Goal: Information Seeking & Learning: Learn about a topic

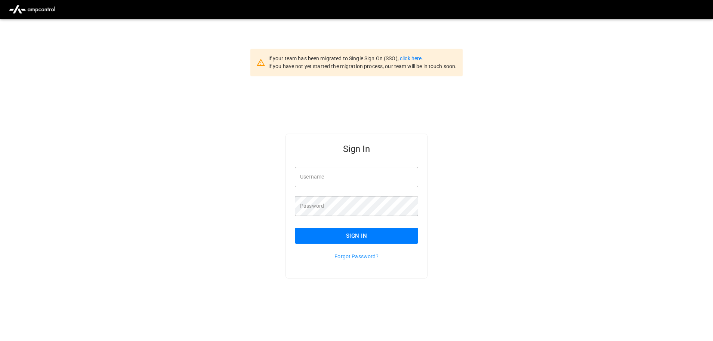
type input "**********"
click at [373, 178] on input "**********" at bounding box center [356, 177] width 123 height 20
click at [346, 232] on button "Sign In" at bounding box center [356, 236] width 123 height 16
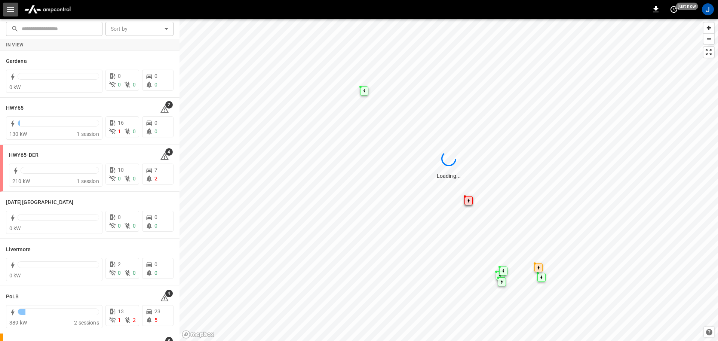
click at [9, 11] on icon "button" at bounding box center [10, 9] width 7 height 5
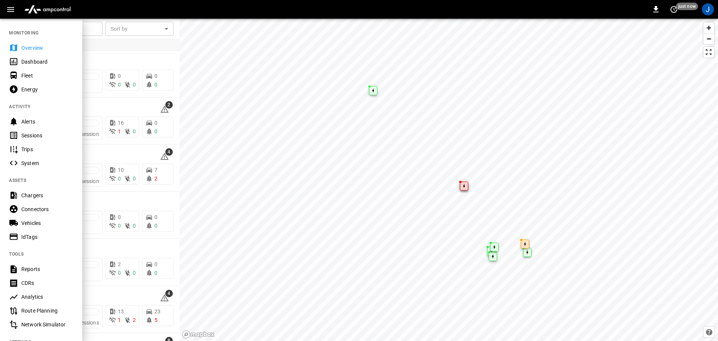
click at [32, 62] on div "Dashboard" at bounding box center [47, 61] width 52 height 7
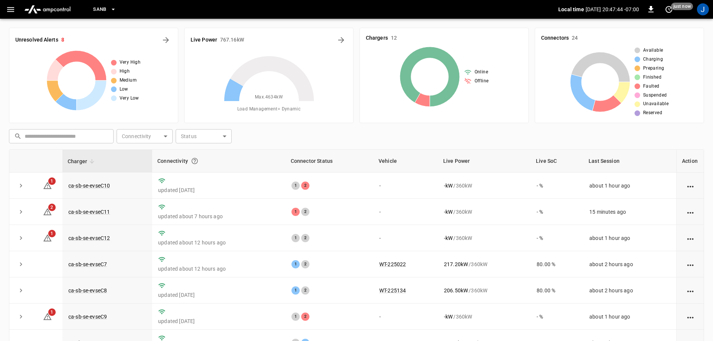
click at [107, 10] on button "SanB" at bounding box center [104, 9] width 29 height 15
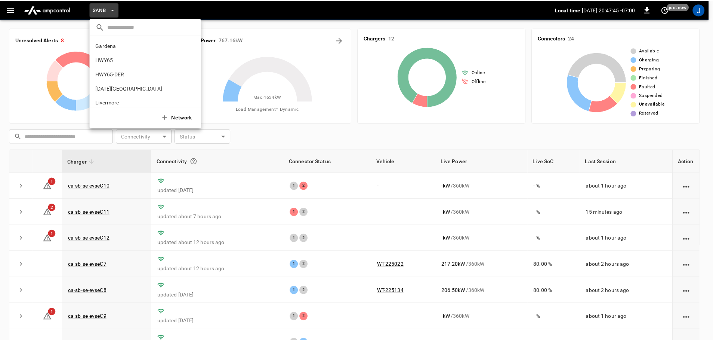
scroll to position [63, 0]
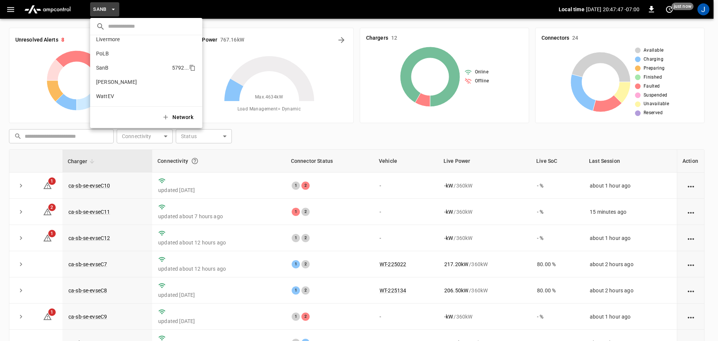
click at [104, 68] on p "SanB" at bounding box center [132, 67] width 73 height 7
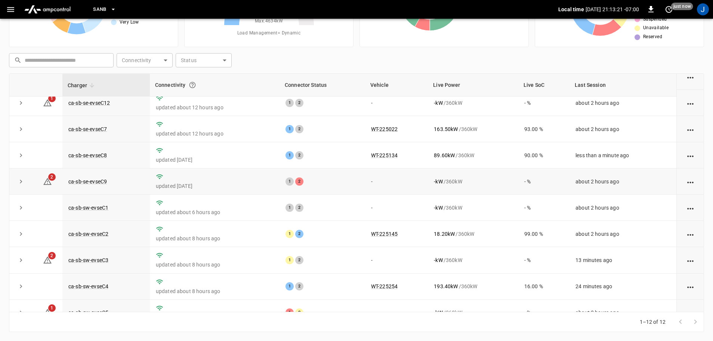
scroll to position [0, 0]
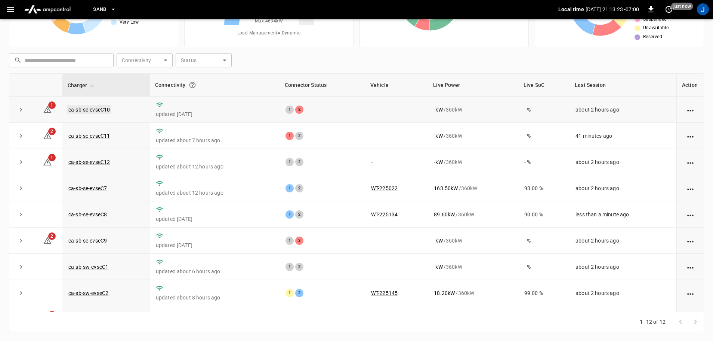
click at [106, 109] on link "ca-sb-se-evseC10" at bounding box center [89, 109] width 44 height 9
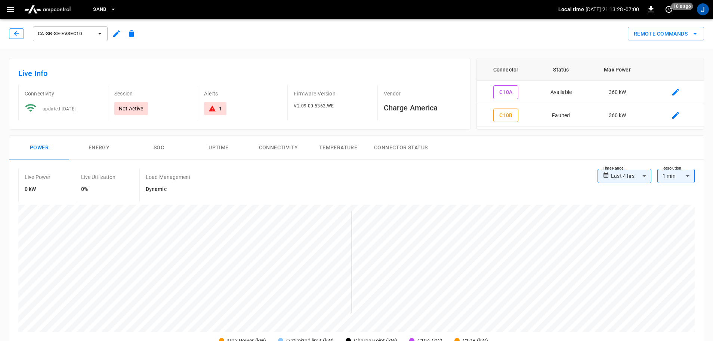
click at [12, 34] on button "button" at bounding box center [16, 33] width 15 height 10
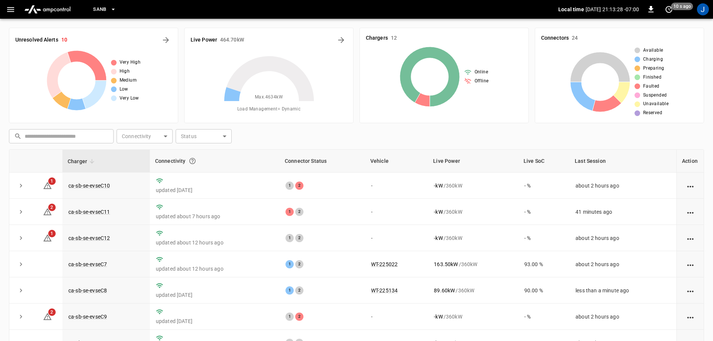
scroll to position [76, 0]
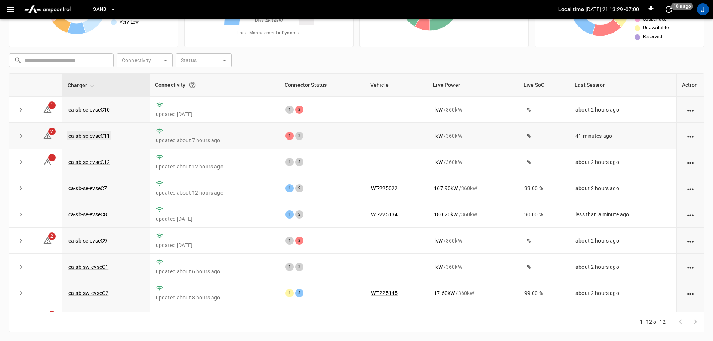
click at [95, 135] on link "ca-sb-se-evseC11" at bounding box center [89, 135] width 44 height 9
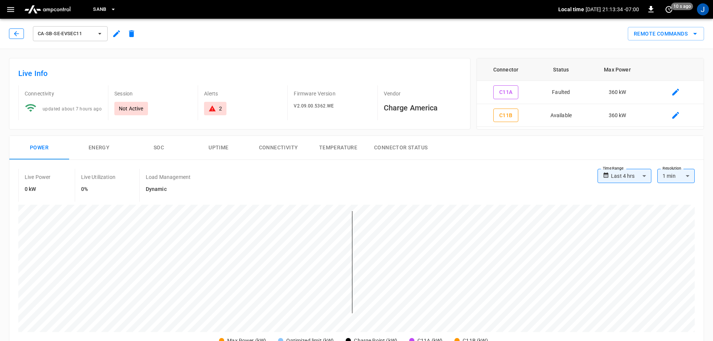
click at [17, 34] on icon "button" at bounding box center [16, 33] width 7 height 7
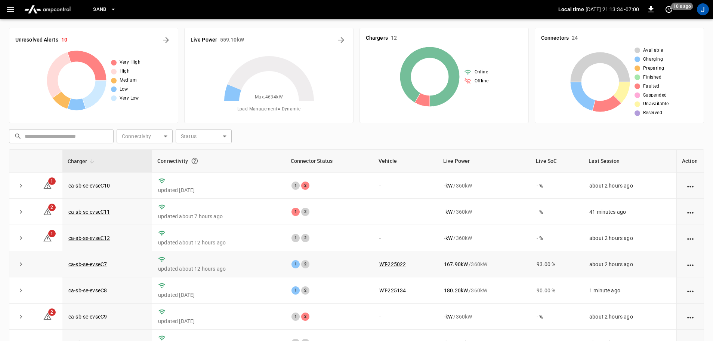
scroll to position [76, 0]
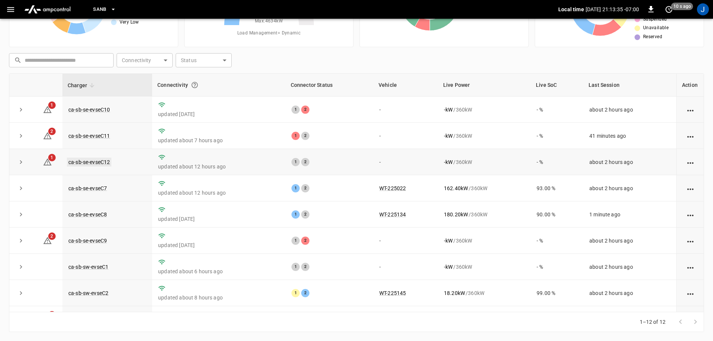
click at [92, 162] on link "ca-sb-se-evseC12" at bounding box center [89, 161] width 44 height 9
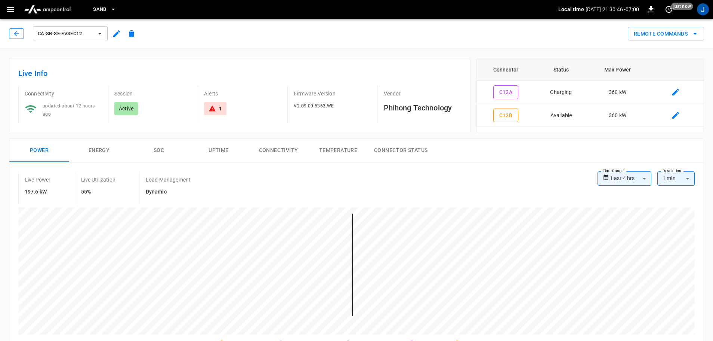
click at [10, 32] on button "button" at bounding box center [16, 33] width 15 height 10
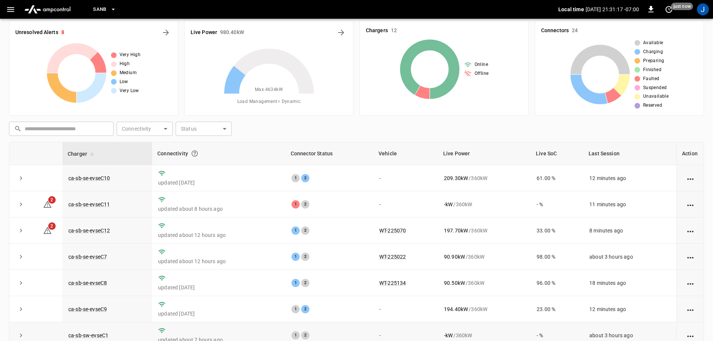
scroll to position [1, 0]
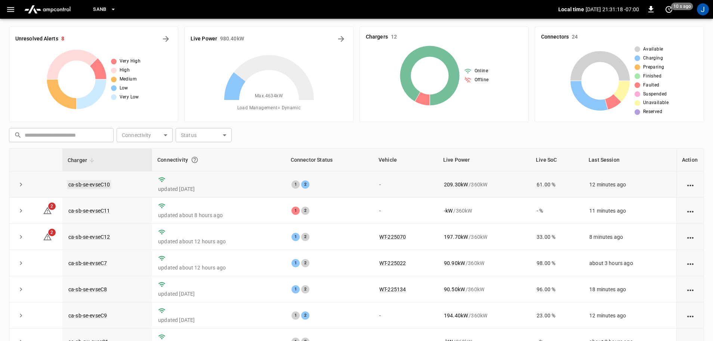
click at [92, 187] on link "ca-sb-se-evseC10" at bounding box center [89, 184] width 44 height 9
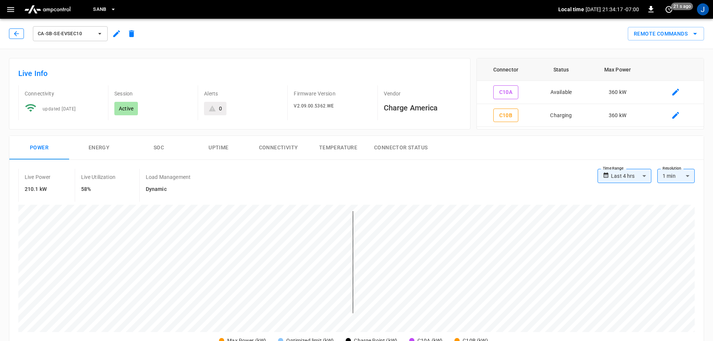
click at [15, 34] on icon "button" at bounding box center [16, 33] width 5 height 5
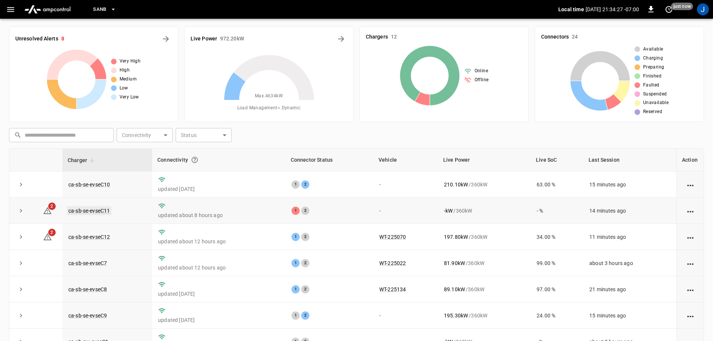
click at [95, 211] on link "ca-sb-se-evseC11" at bounding box center [89, 210] width 44 height 9
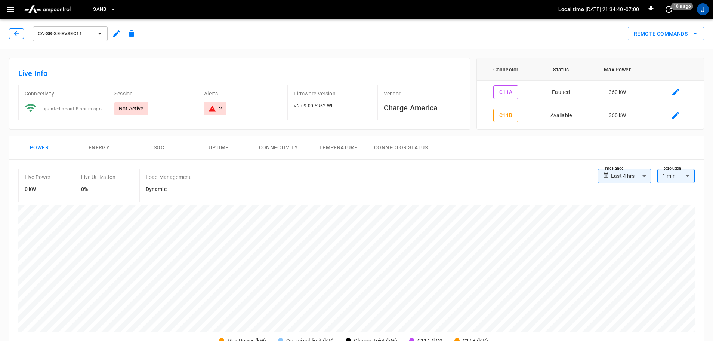
click at [10, 34] on button "button" at bounding box center [16, 33] width 15 height 10
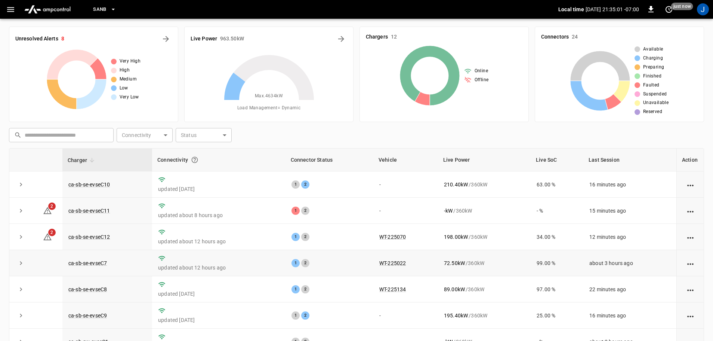
scroll to position [76, 0]
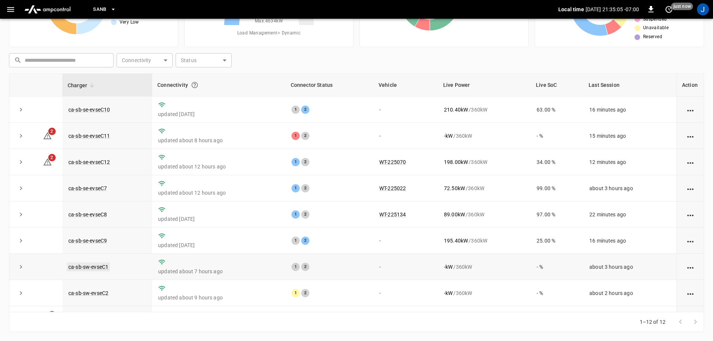
click at [86, 268] on link "ca-sb-sw-evseC1" at bounding box center [88, 266] width 43 height 9
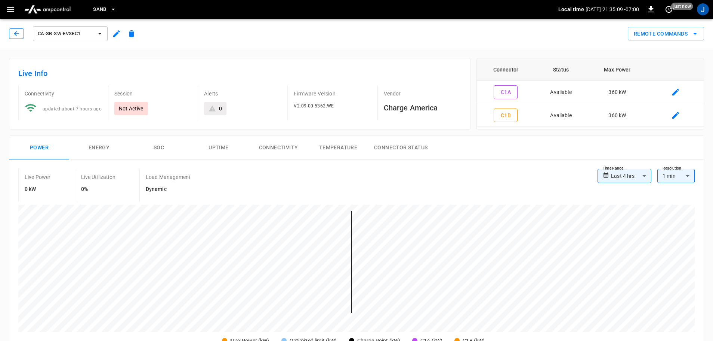
click at [21, 32] on button "button" at bounding box center [16, 33] width 15 height 10
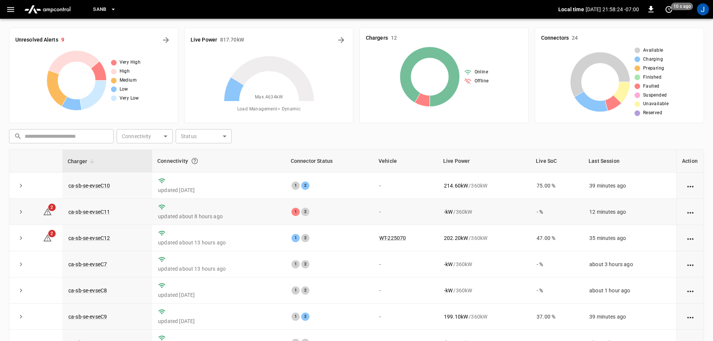
click at [91, 207] on td "ca-sb-se-evseC11" at bounding box center [107, 212] width 90 height 26
click at [89, 212] on link "ca-sb-se-evseC11" at bounding box center [89, 211] width 44 height 9
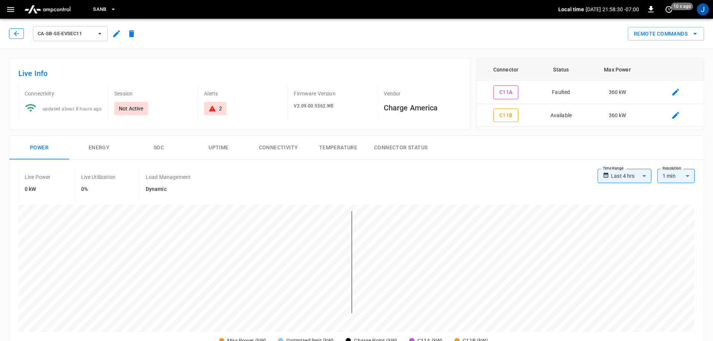
click at [15, 33] on icon "button" at bounding box center [16, 33] width 5 height 5
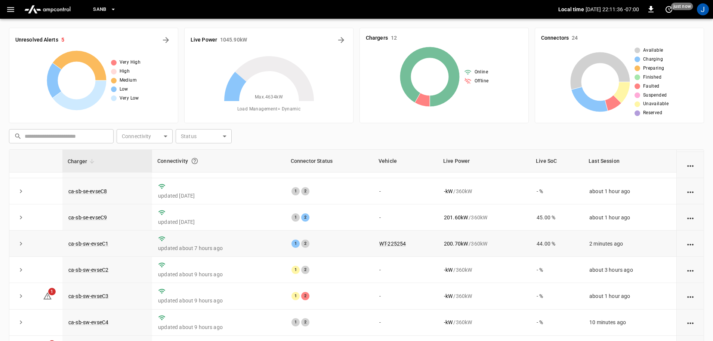
scroll to position [76, 0]
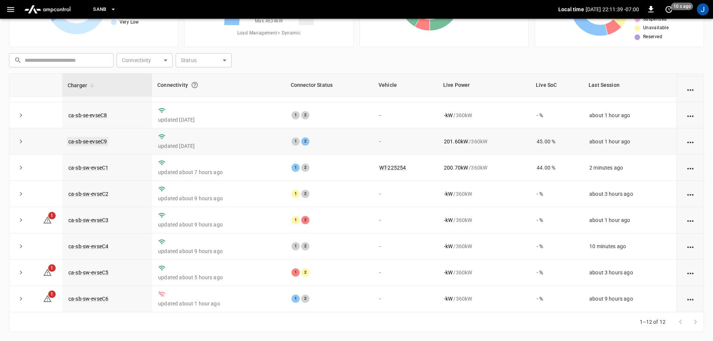
click at [99, 140] on link "ca-sb-se-evseC9" at bounding box center [87, 141] width 41 height 9
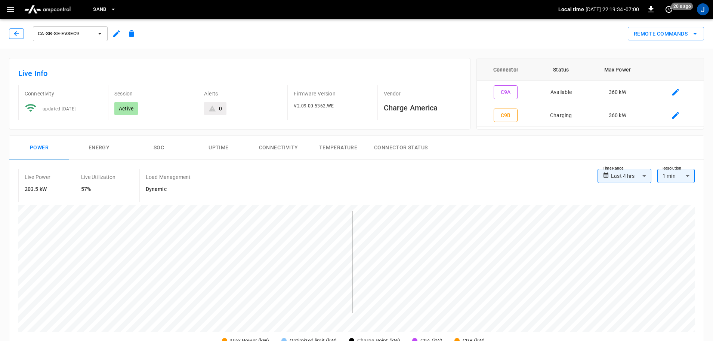
click at [19, 31] on icon "button" at bounding box center [16, 33] width 7 height 7
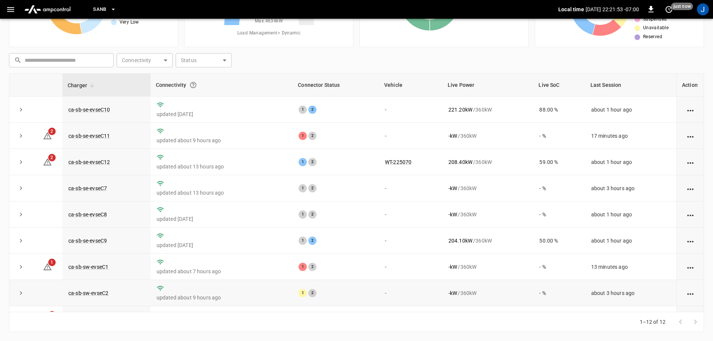
scroll to position [104, 0]
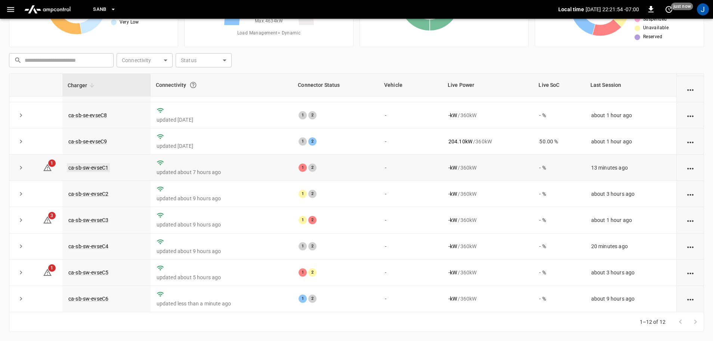
click at [81, 167] on link "ca-sb-sw-evseC1" at bounding box center [88, 167] width 43 height 9
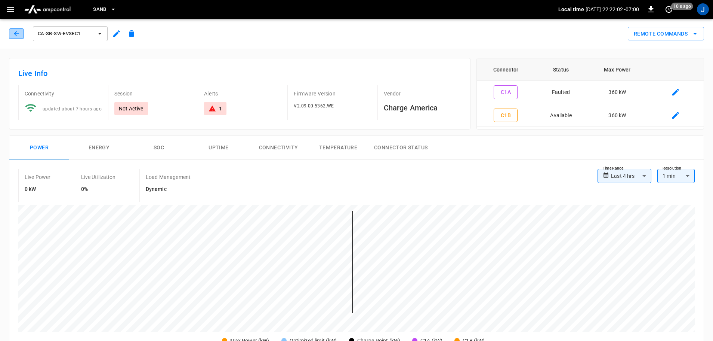
click at [16, 31] on icon "button" at bounding box center [16, 33] width 7 height 7
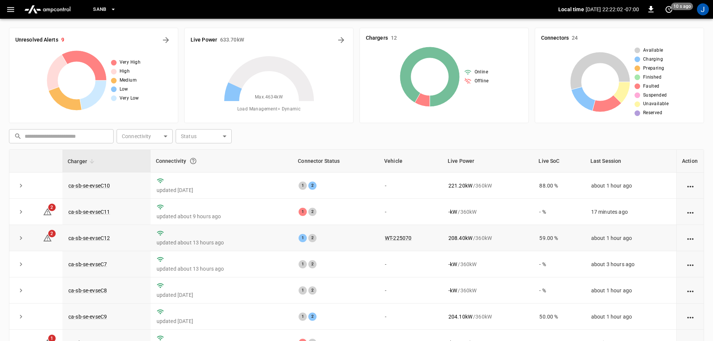
scroll to position [76, 0]
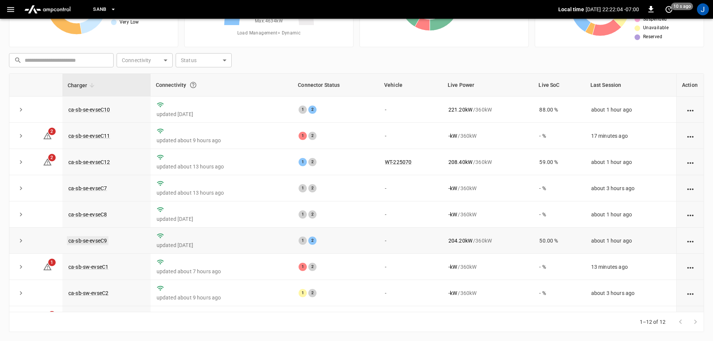
click at [100, 240] on link "ca-sb-se-evseC9" at bounding box center [87, 240] width 41 height 9
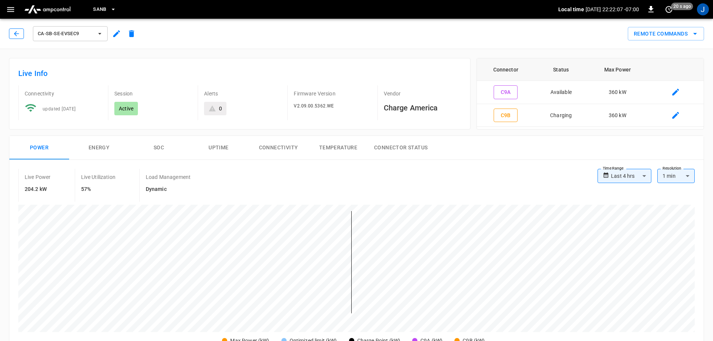
click at [14, 32] on icon "button" at bounding box center [16, 33] width 7 height 7
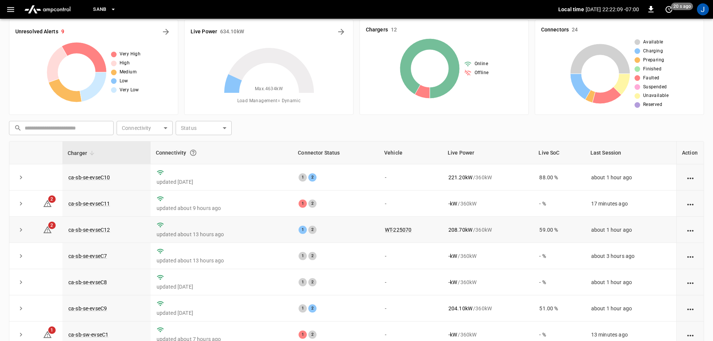
scroll to position [1, 0]
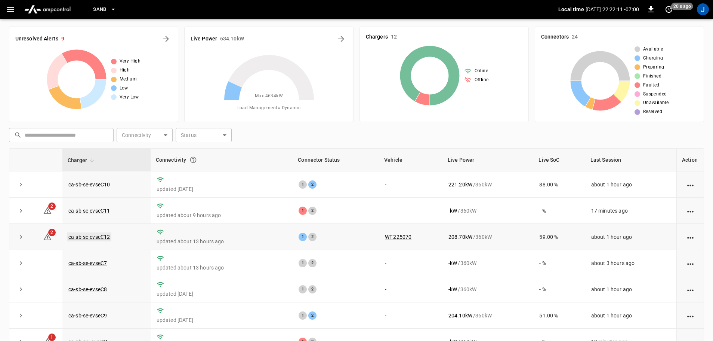
click at [91, 237] on link "ca-sb-se-evseC12" at bounding box center [89, 236] width 44 height 9
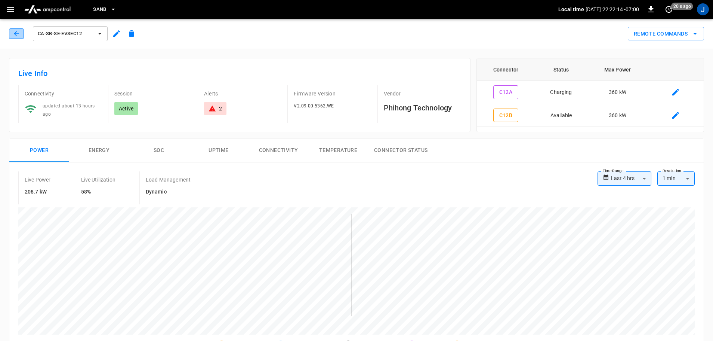
click at [17, 33] on icon "button" at bounding box center [16, 33] width 7 height 7
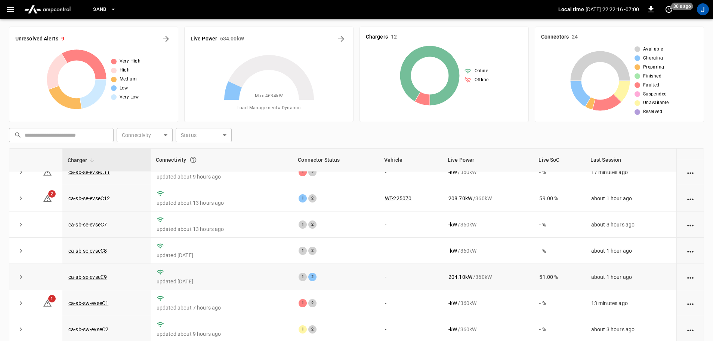
scroll to position [75, 0]
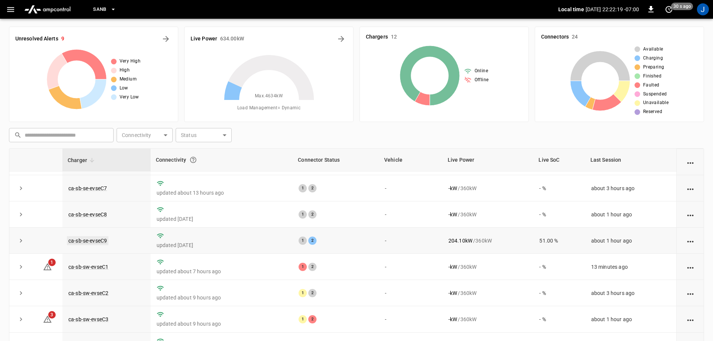
click at [94, 243] on link "ca-sb-se-evseC9" at bounding box center [87, 240] width 41 height 9
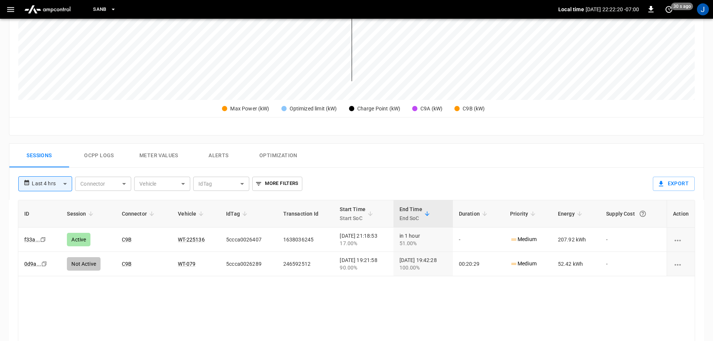
scroll to position [299, 0]
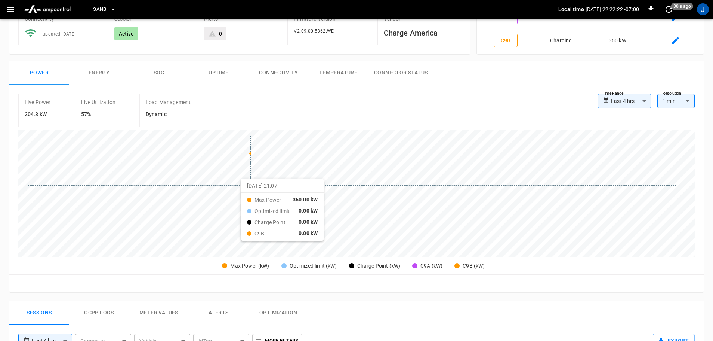
drag, startPoint x: 250, startPoint y: 185, endPoint x: 134, endPoint y: 77, distance: 159.5
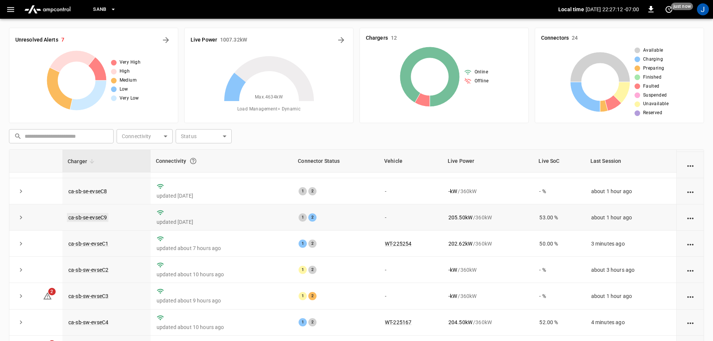
click at [85, 215] on link "ca-sb-se-evseC9" at bounding box center [87, 217] width 41 height 9
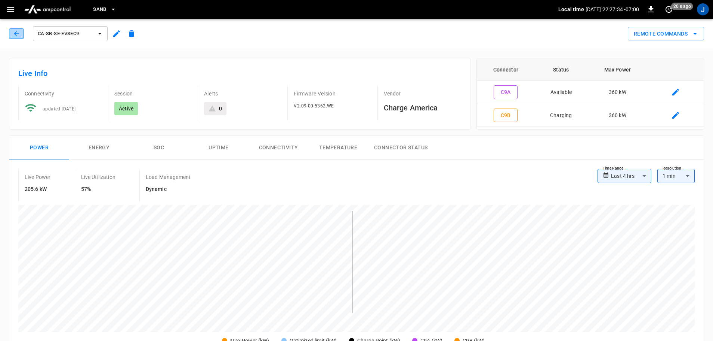
click at [11, 32] on button "button" at bounding box center [16, 33] width 15 height 10
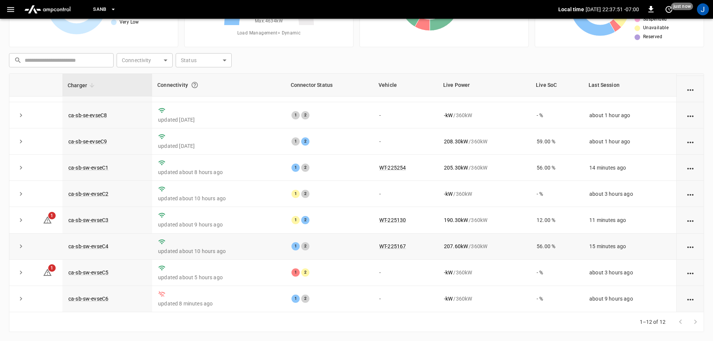
scroll to position [104, 0]
click at [83, 270] on link "ca-sb-sw-evseC5" at bounding box center [88, 272] width 43 height 9
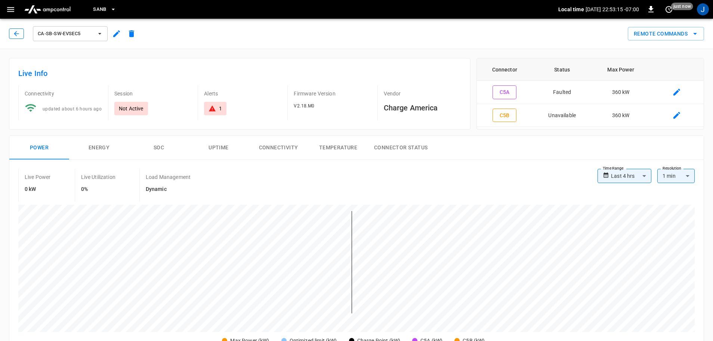
click at [18, 36] on icon "button" at bounding box center [16, 33] width 7 height 7
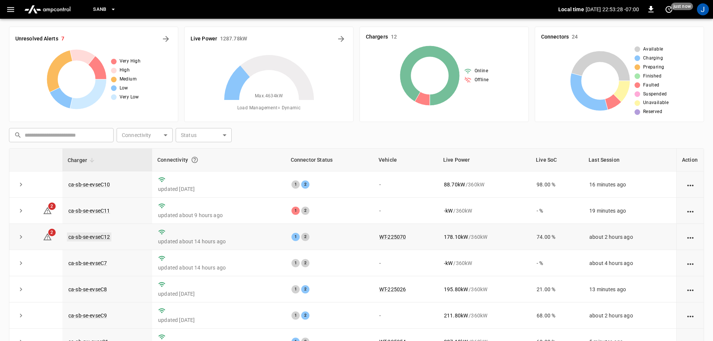
click at [99, 236] on link "ca-sb-se-evseC12" at bounding box center [89, 236] width 44 height 9
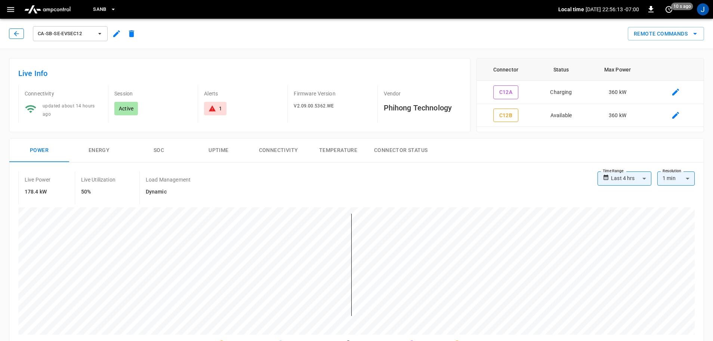
click at [13, 32] on icon "button" at bounding box center [16, 33] width 7 height 7
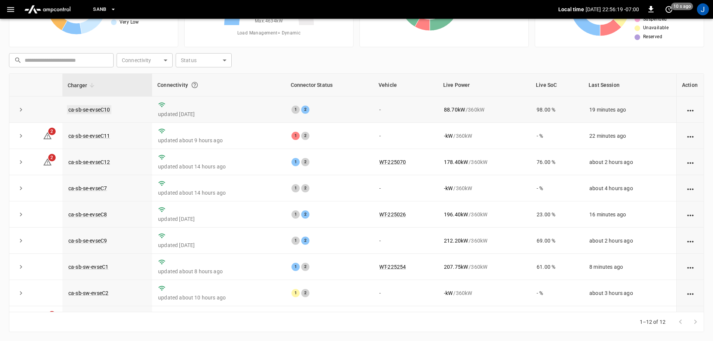
click at [90, 113] on link "ca-sb-se-evseC10" at bounding box center [89, 109] width 44 height 9
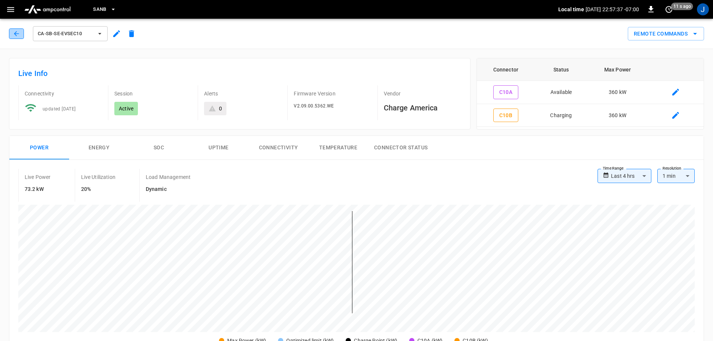
click at [17, 29] on button "button" at bounding box center [16, 33] width 15 height 10
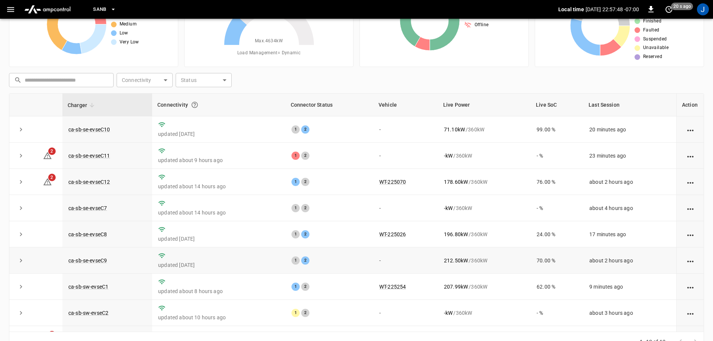
scroll to position [39, 0]
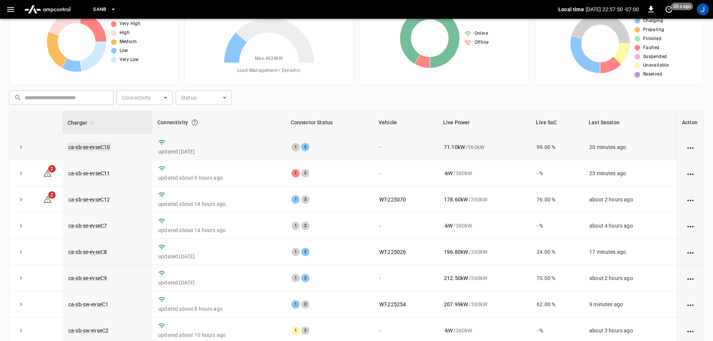
click at [95, 148] on link "ca-sb-se-evseC10" at bounding box center [89, 146] width 44 height 9
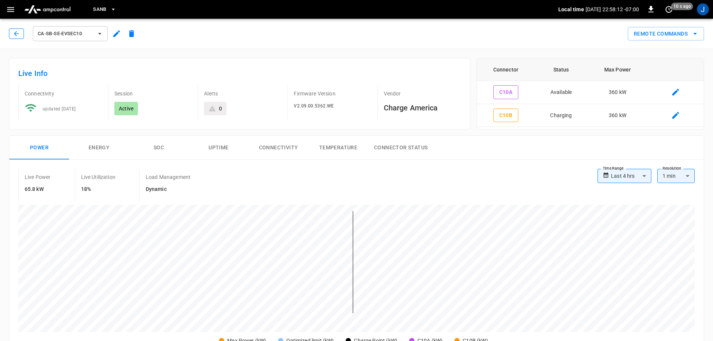
click at [17, 28] on button "button" at bounding box center [16, 33] width 15 height 10
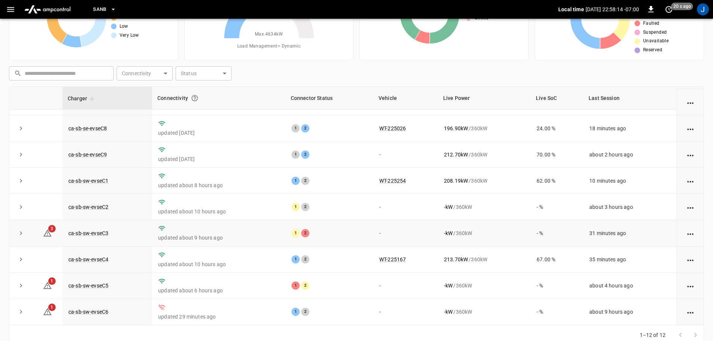
scroll to position [76, 0]
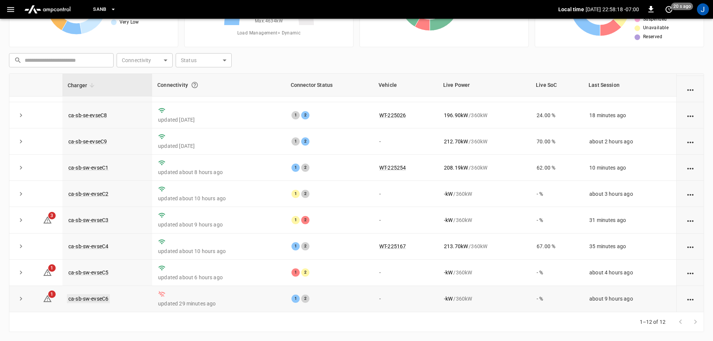
click at [90, 298] on link "ca-sb-sw-evseC6" at bounding box center [88, 298] width 43 height 9
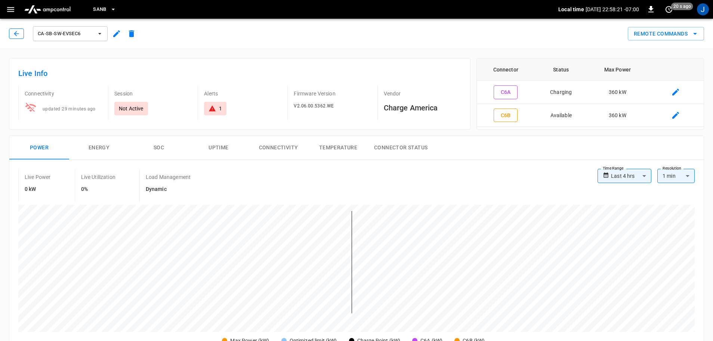
click at [18, 37] on icon "button" at bounding box center [16, 33] width 7 height 7
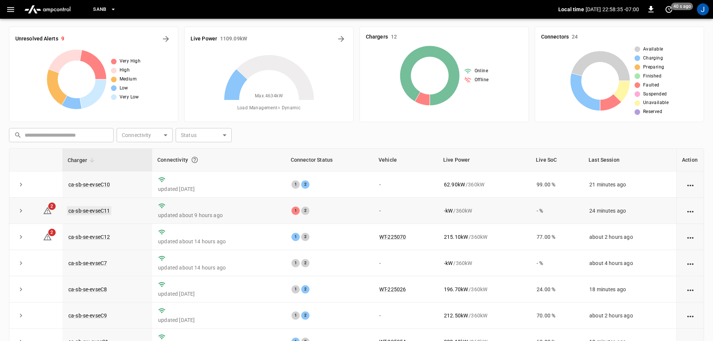
click at [82, 209] on link "ca-sb-se-evseC11" at bounding box center [89, 210] width 44 height 9
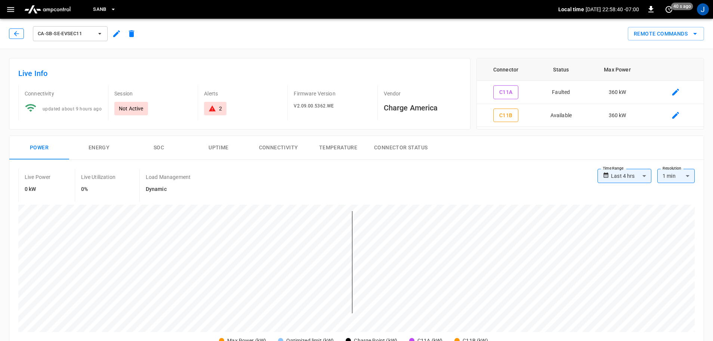
click at [12, 34] on button "button" at bounding box center [16, 33] width 15 height 10
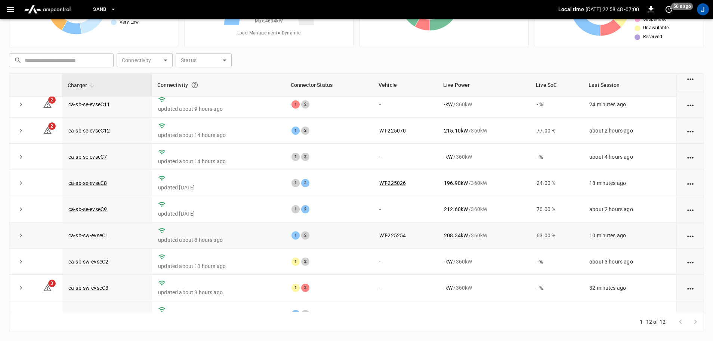
scroll to position [29, 0]
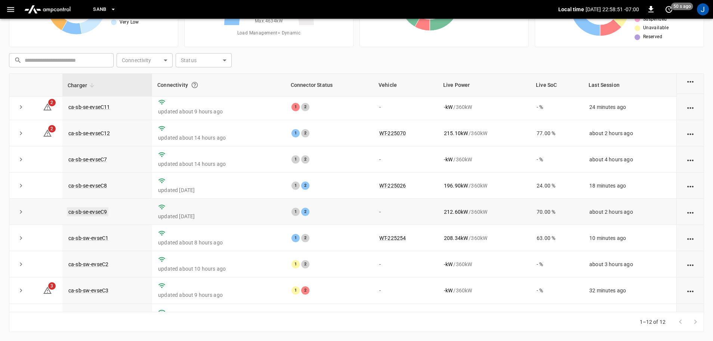
click at [84, 212] on link "ca-sb-se-evseC9" at bounding box center [87, 211] width 41 height 9
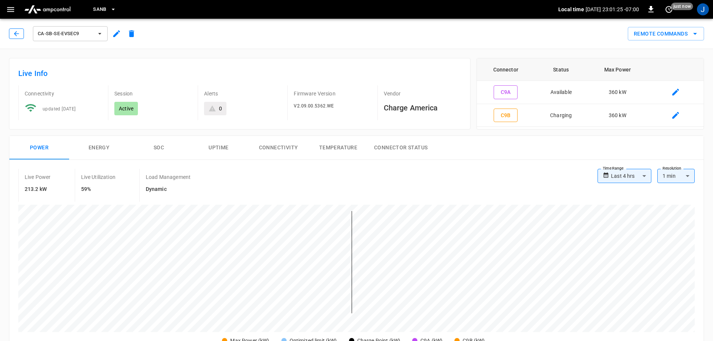
click at [11, 33] on button "button" at bounding box center [16, 33] width 15 height 10
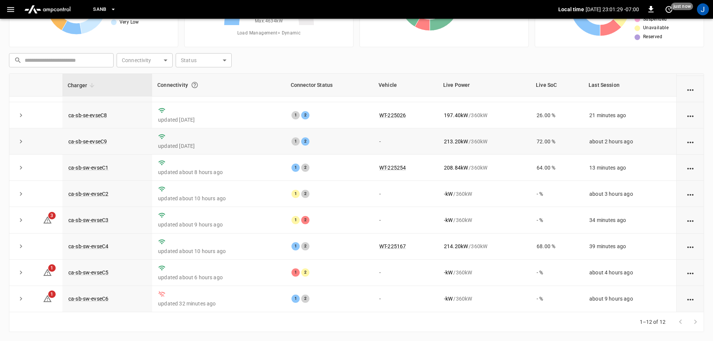
scroll to position [104, 0]
click at [99, 191] on link "ca-sb-sw-evseC2" at bounding box center [88, 193] width 43 height 9
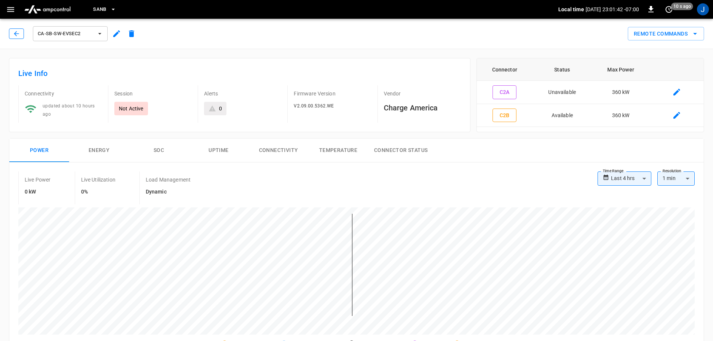
click at [11, 31] on button "button" at bounding box center [16, 33] width 15 height 10
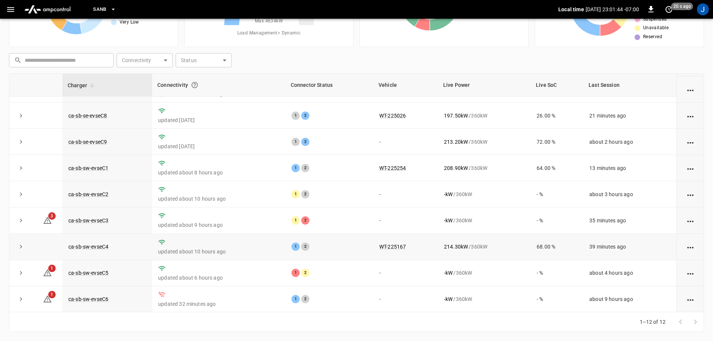
scroll to position [104, 0]
click at [93, 218] on link "ca-sb-sw-evseC3" at bounding box center [88, 219] width 43 height 9
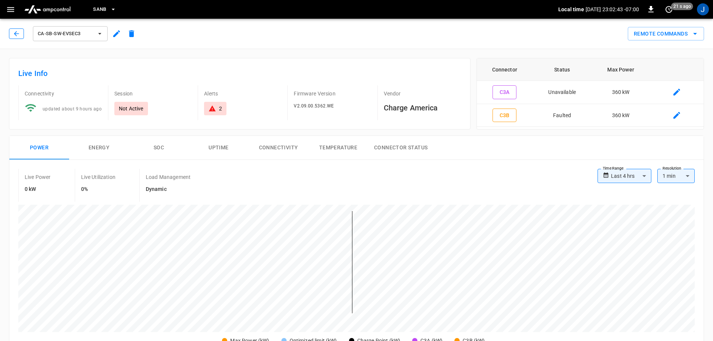
click at [14, 31] on icon "button" at bounding box center [16, 33] width 7 height 7
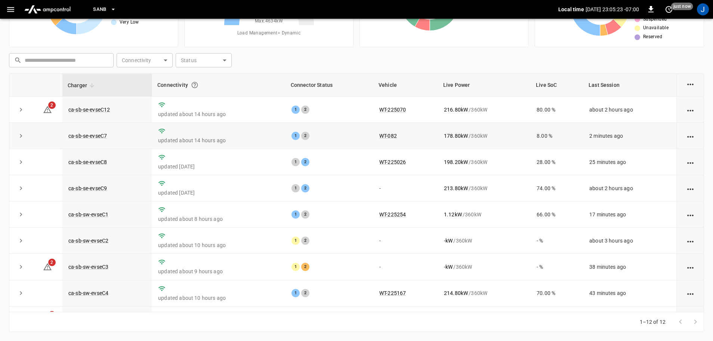
scroll to position [104, 0]
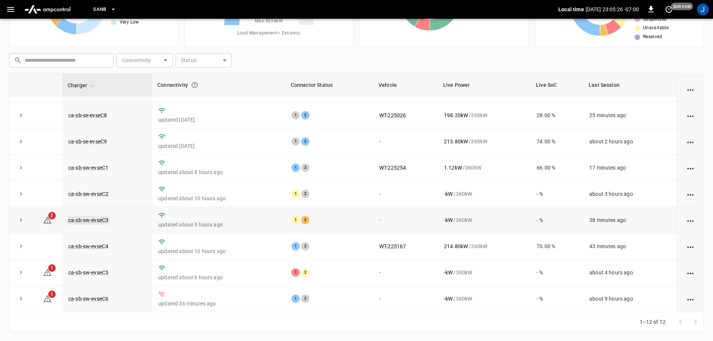
click at [97, 218] on link "ca-sb-sw-evseC3" at bounding box center [88, 219] width 43 height 9
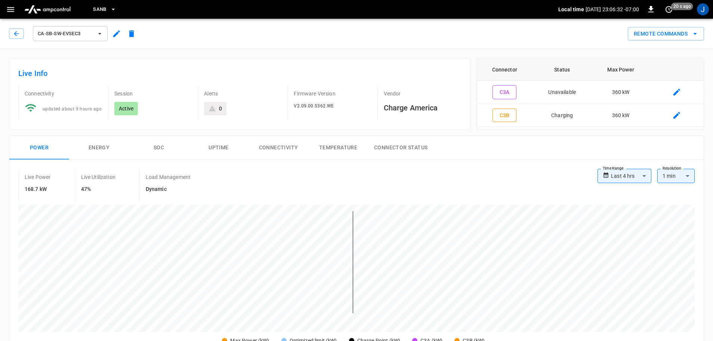
drag, startPoint x: 19, startPoint y: 30, endPoint x: 464, endPoint y: 90, distance: 449.3
click at [19, 30] on icon "button" at bounding box center [16, 33] width 7 height 7
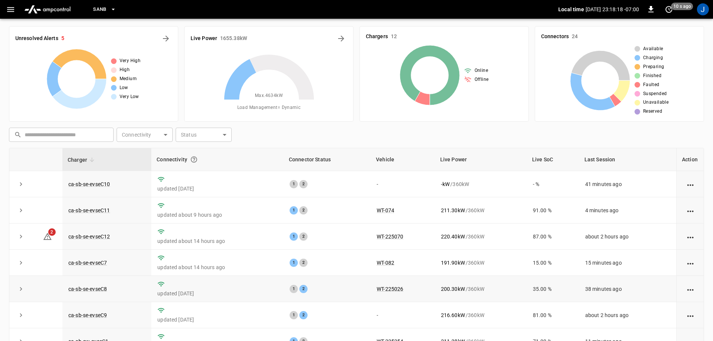
scroll to position [76, 0]
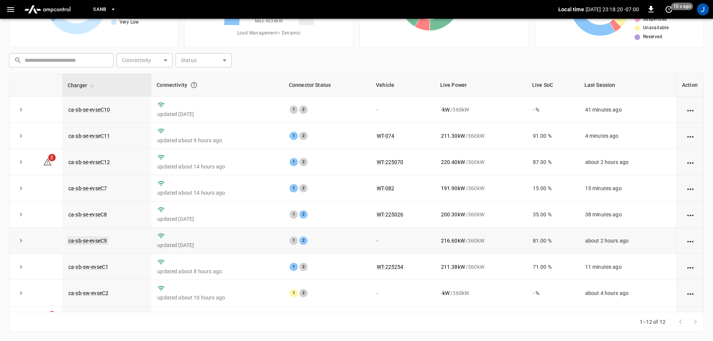
click at [90, 244] on link "ca-sb-se-evseC9" at bounding box center [87, 240] width 41 height 9
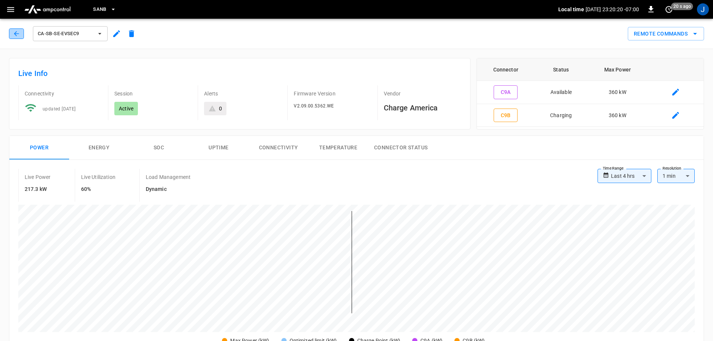
click at [16, 34] on icon "button" at bounding box center [16, 33] width 7 height 7
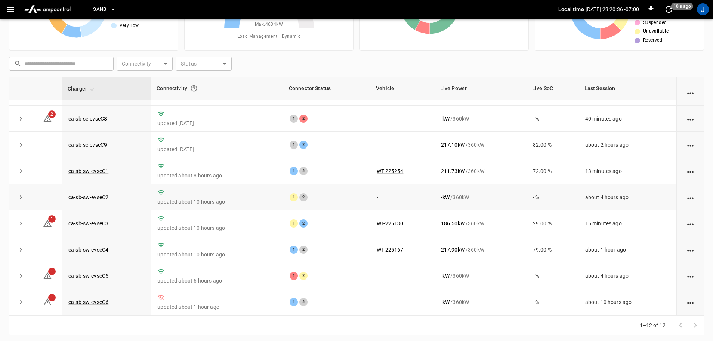
scroll to position [76, 0]
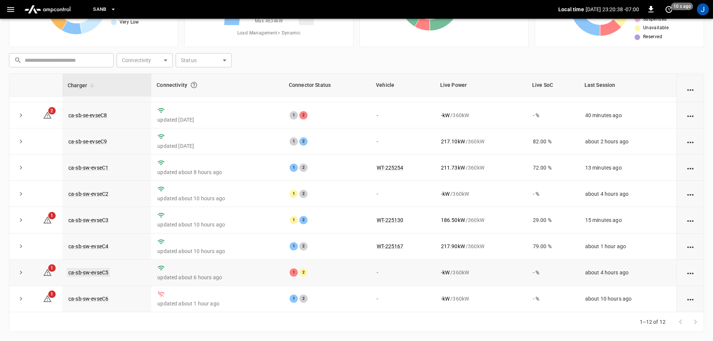
click at [93, 271] on link "ca-sb-sw-evseC5" at bounding box center [88, 272] width 43 height 9
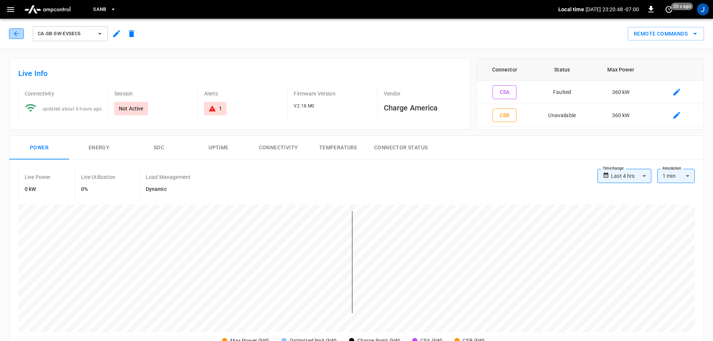
click at [15, 34] on icon "button" at bounding box center [16, 33] width 7 height 7
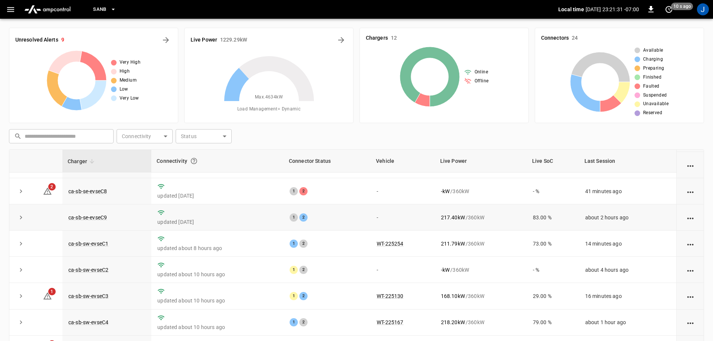
scroll to position [76, 0]
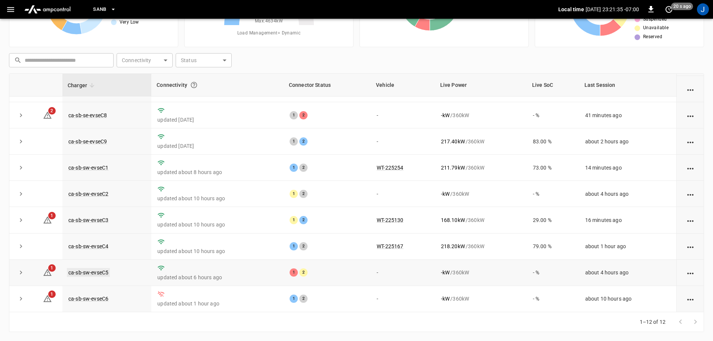
click at [82, 272] on link "ca-sb-sw-evseC5" at bounding box center [88, 272] width 43 height 9
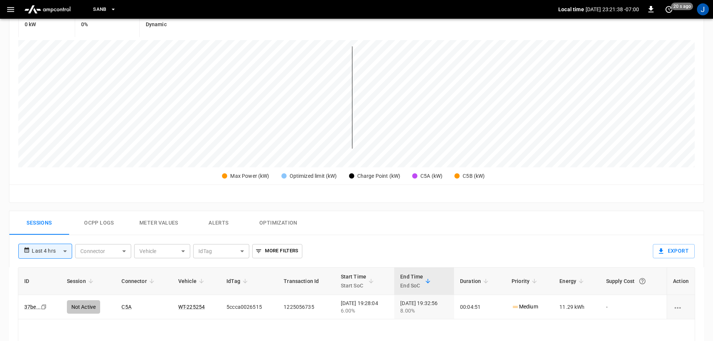
scroll to position [75, 0]
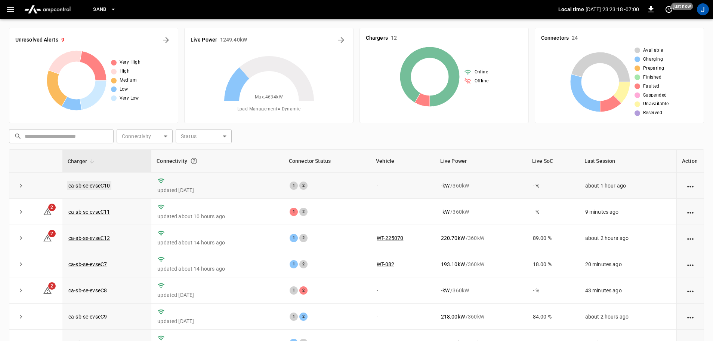
click at [95, 182] on link "ca-sb-se-evseC10" at bounding box center [89, 185] width 44 height 9
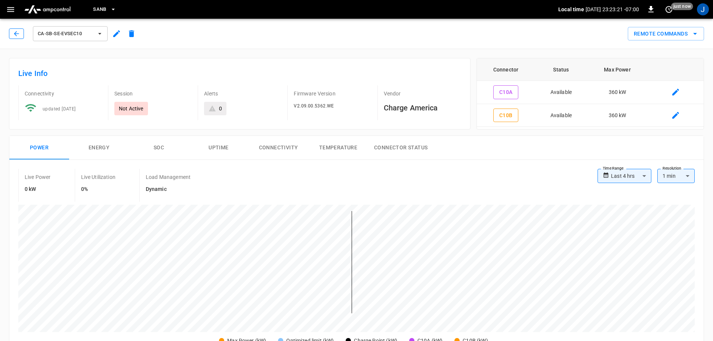
click at [13, 33] on button "button" at bounding box center [16, 33] width 15 height 10
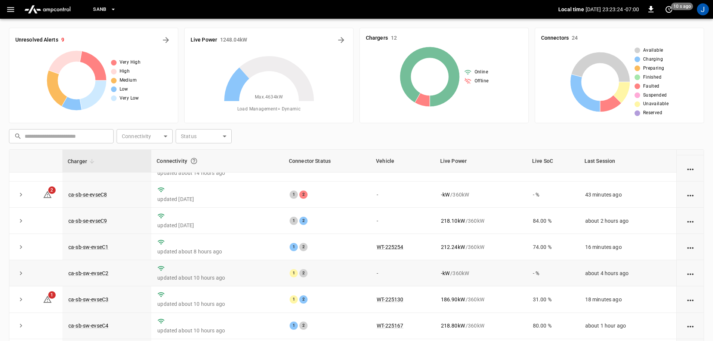
scroll to position [104, 0]
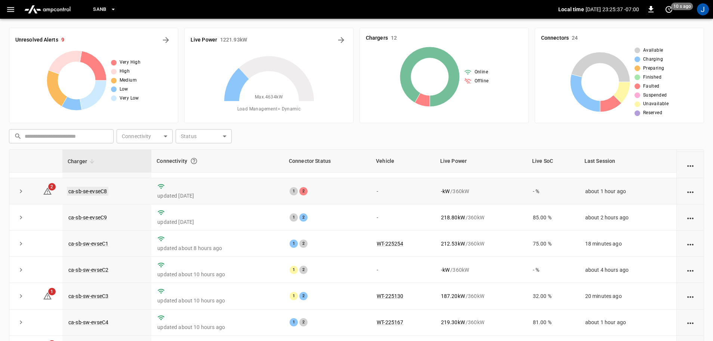
click at [102, 188] on link "ca-sb-se-evseC8" at bounding box center [87, 191] width 41 height 9
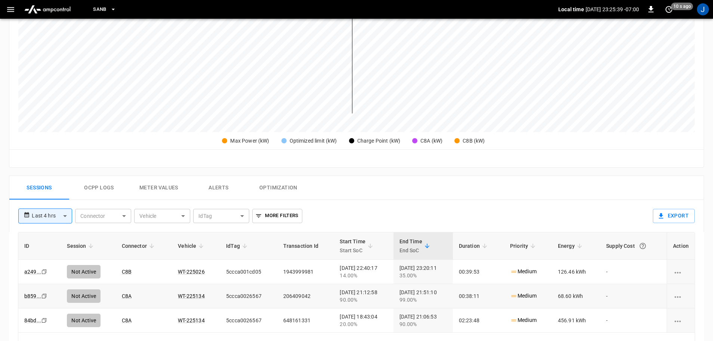
scroll to position [262, 0]
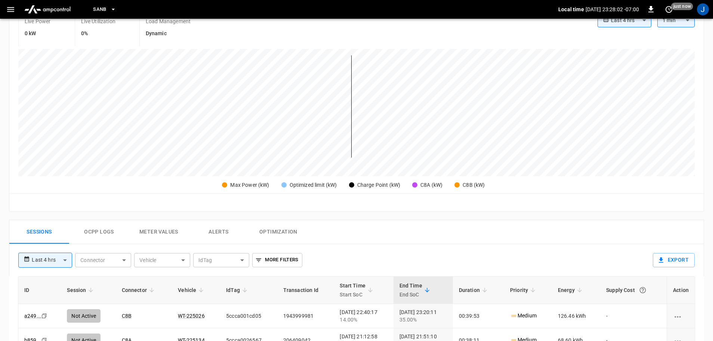
scroll to position [224, 0]
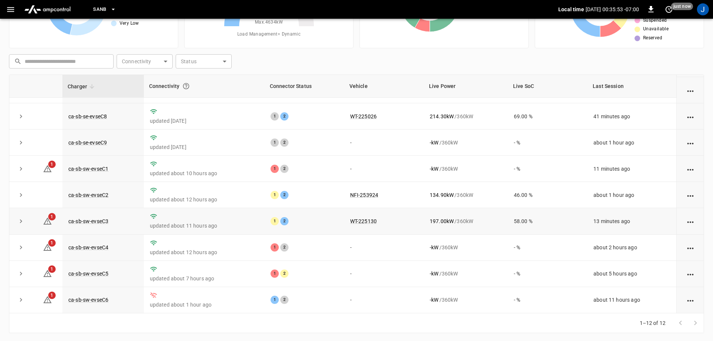
scroll to position [76, 0]
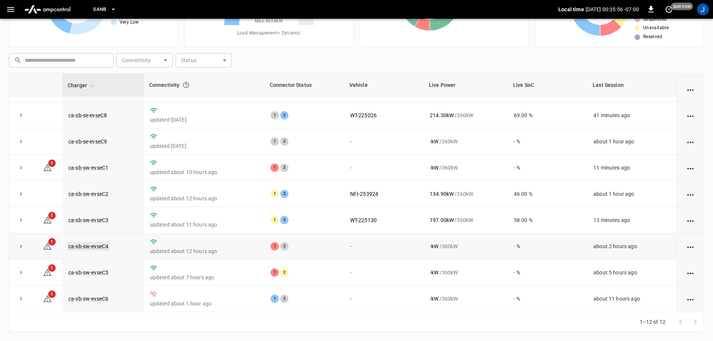
click at [83, 245] on link "ca-sb-sw-evseC4" at bounding box center [88, 246] width 43 height 9
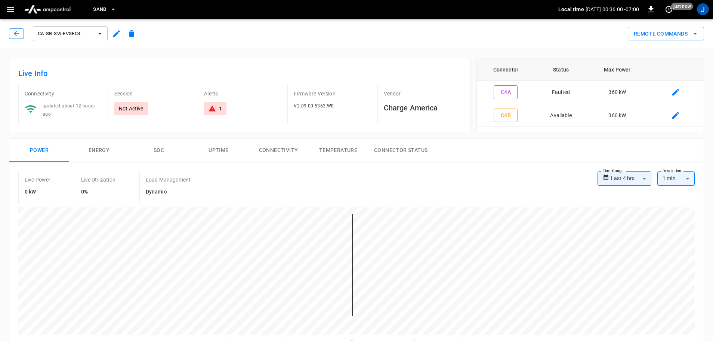
click at [14, 33] on icon "button" at bounding box center [16, 33] width 7 height 7
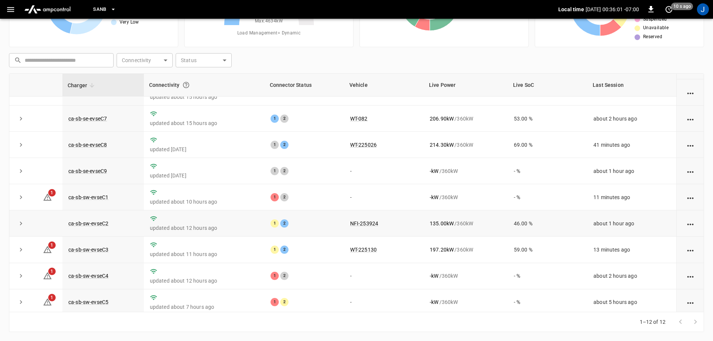
scroll to position [104, 0]
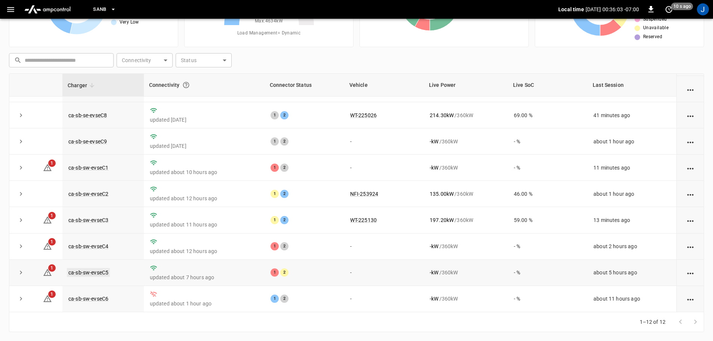
click at [88, 272] on link "ca-sb-sw-evseC5" at bounding box center [88, 272] width 43 height 9
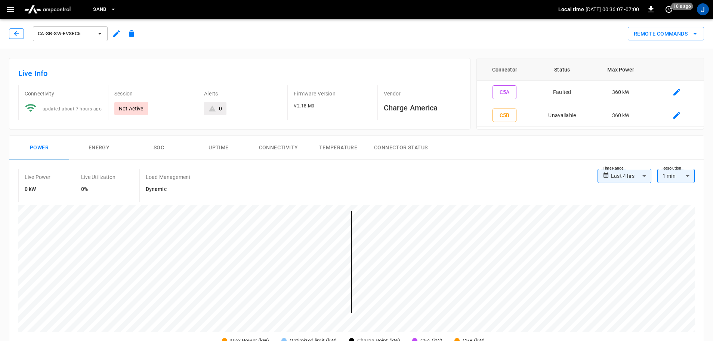
click at [15, 34] on icon "button" at bounding box center [16, 33] width 5 height 5
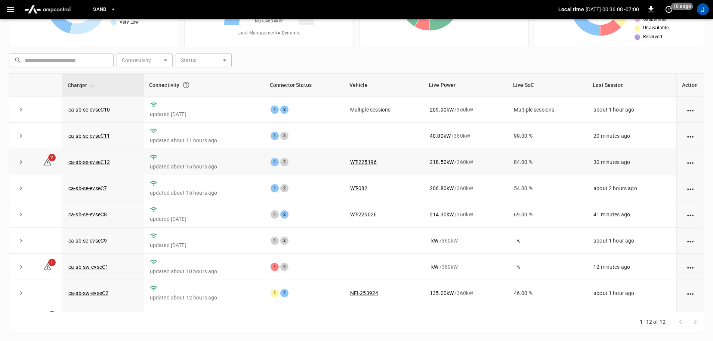
scroll to position [104, 0]
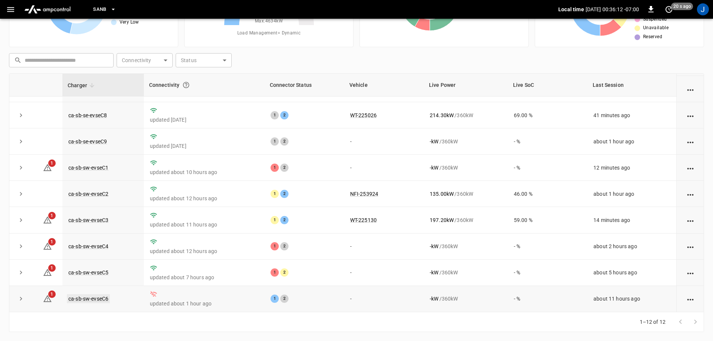
click at [91, 300] on link "ca-sb-sw-evseC6" at bounding box center [88, 298] width 43 height 9
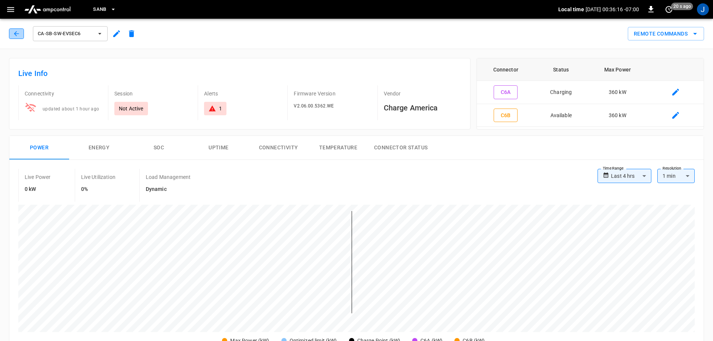
click at [17, 36] on icon "button" at bounding box center [16, 33] width 7 height 7
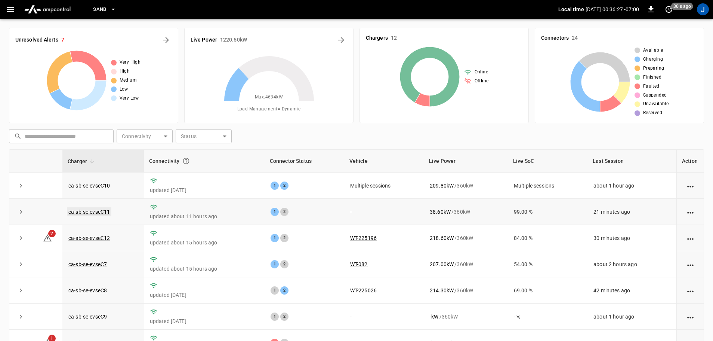
click at [102, 213] on link "ca-sb-se-evseC11" at bounding box center [89, 211] width 44 height 9
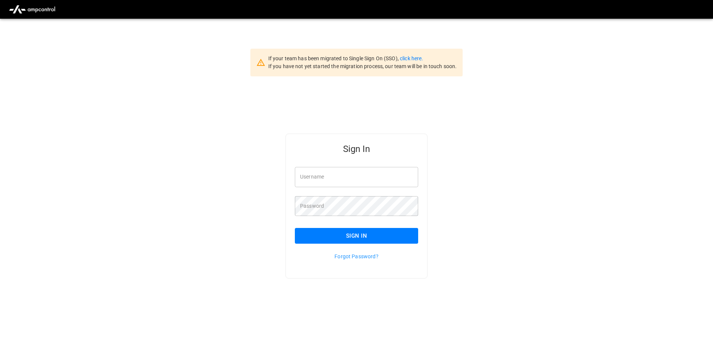
type input "**********"
click at [358, 179] on input "**********" at bounding box center [356, 177] width 123 height 20
click at [342, 234] on button "Sign In" at bounding box center [356, 236] width 123 height 16
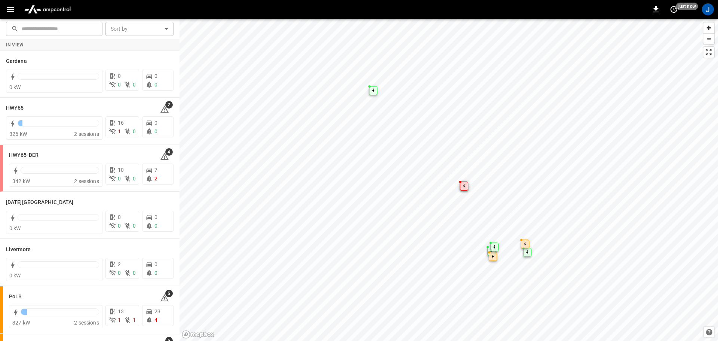
click at [11, 11] on icon "button" at bounding box center [10, 9] width 7 height 5
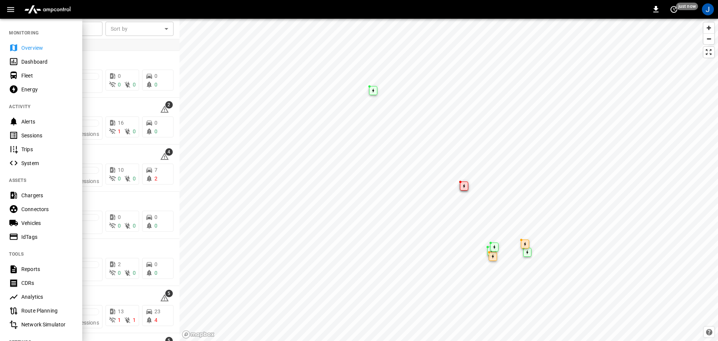
click at [38, 61] on div "Dashboard" at bounding box center [47, 61] width 52 height 7
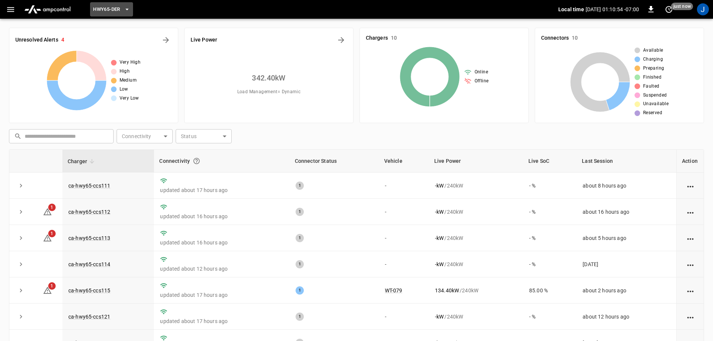
click at [129, 11] on icon "button" at bounding box center [126, 9] width 7 height 7
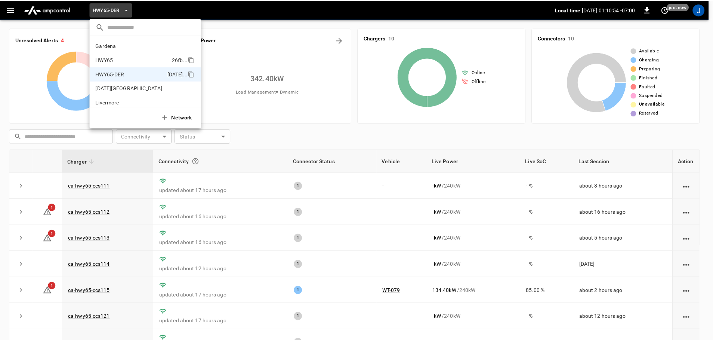
scroll to position [26, 0]
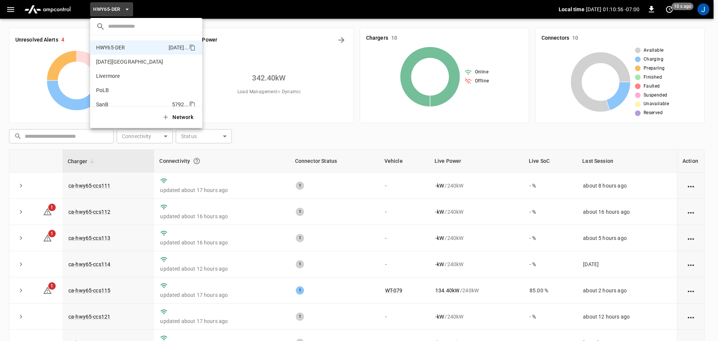
click at [104, 102] on p "SanB" at bounding box center [132, 104] width 73 height 7
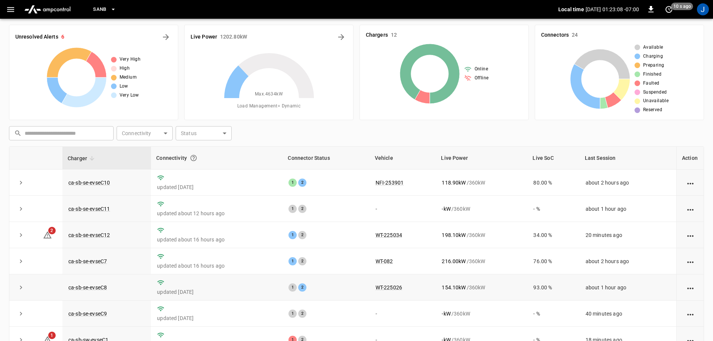
scroll to position [0, 0]
